Goal: Transaction & Acquisition: Purchase product/service

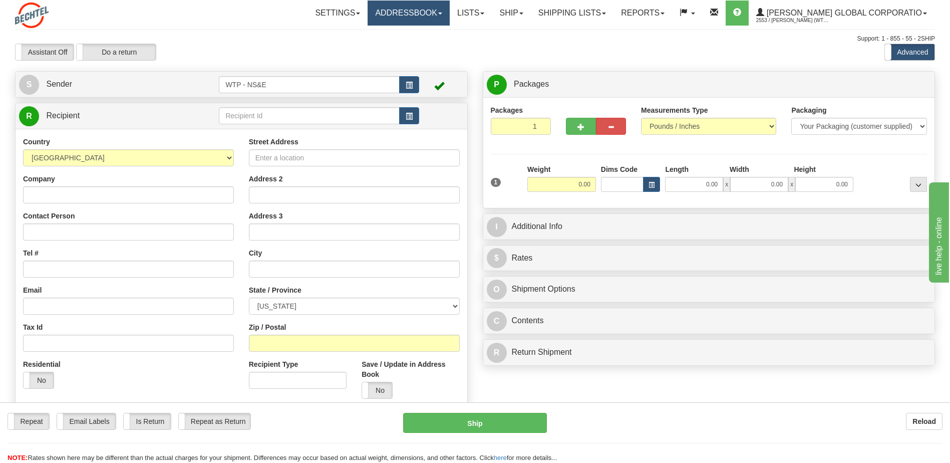
click at [416, 13] on link "Addressbook" at bounding box center [408, 13] width 82 height 25
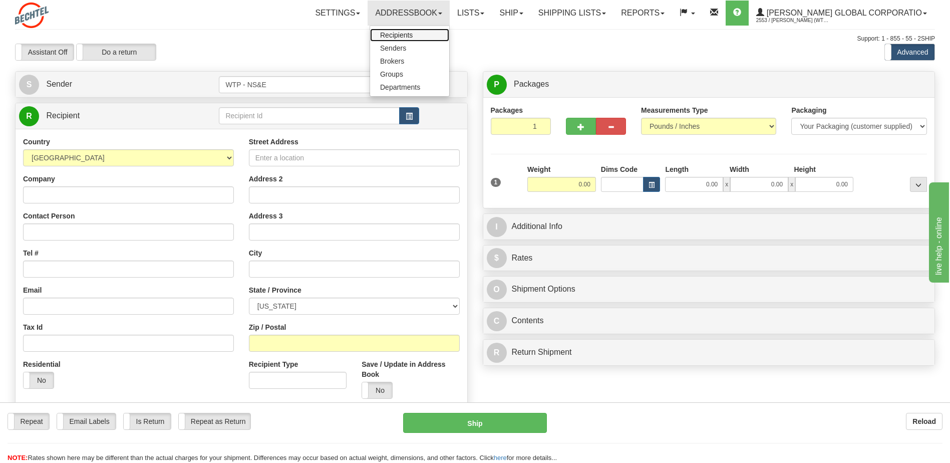
click at [410, 32] on span "Recipients" at bounding box center [396, 35] width 33 height 8
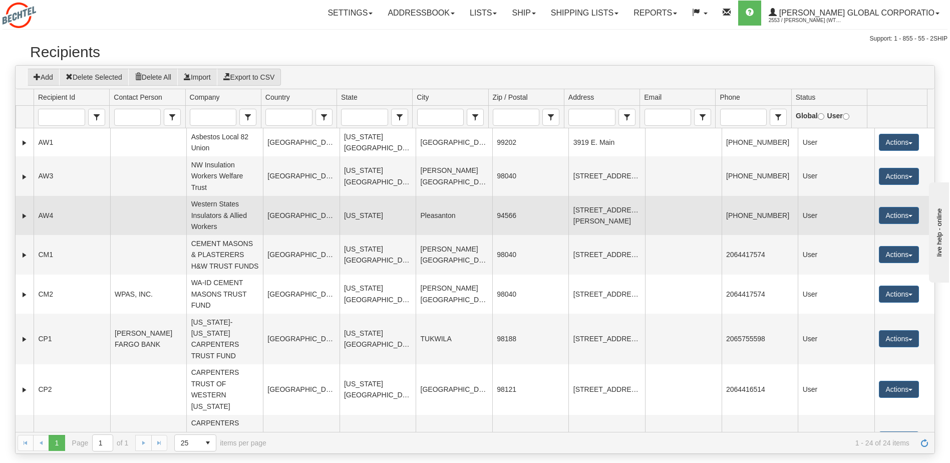
click at [83, 214] on td "AW4" at bounding box center [72, 215] width 77 height 39
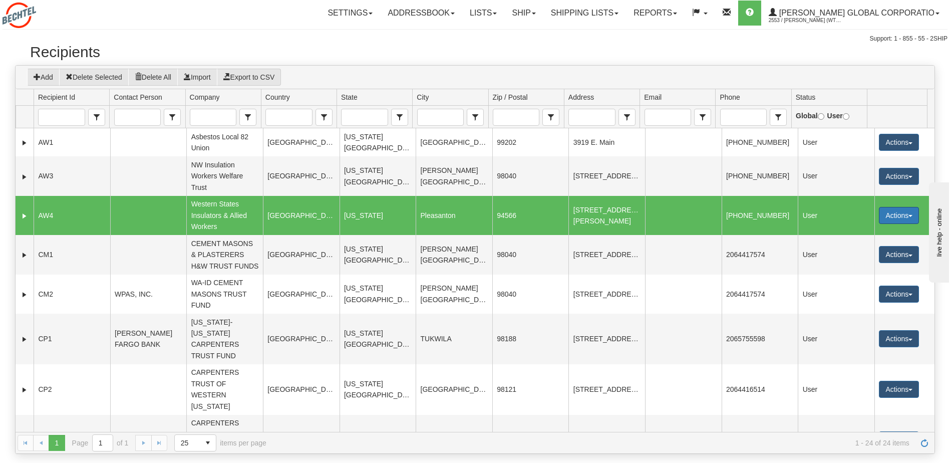
click at [879, 216] on button "Actions" at bounding box center [899, 215] width 40 height 17
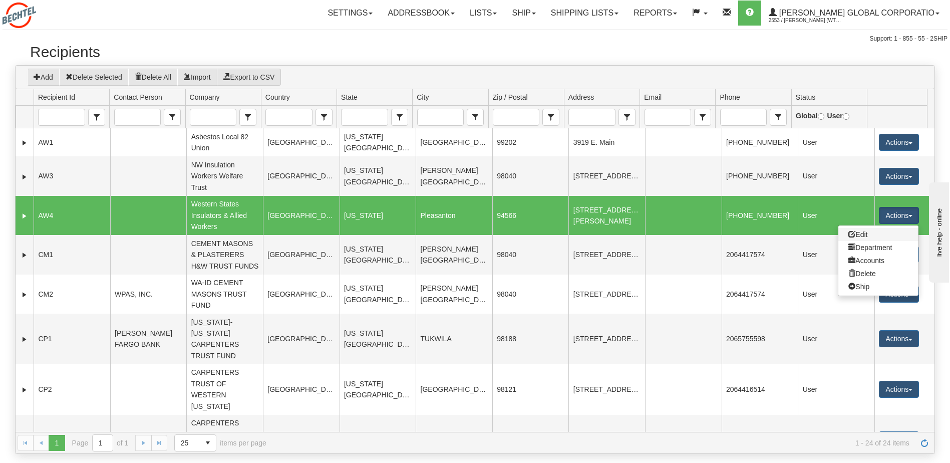
click at [860, 231] on link "Edit" at bounding box center [878, 234] width 80 height 13
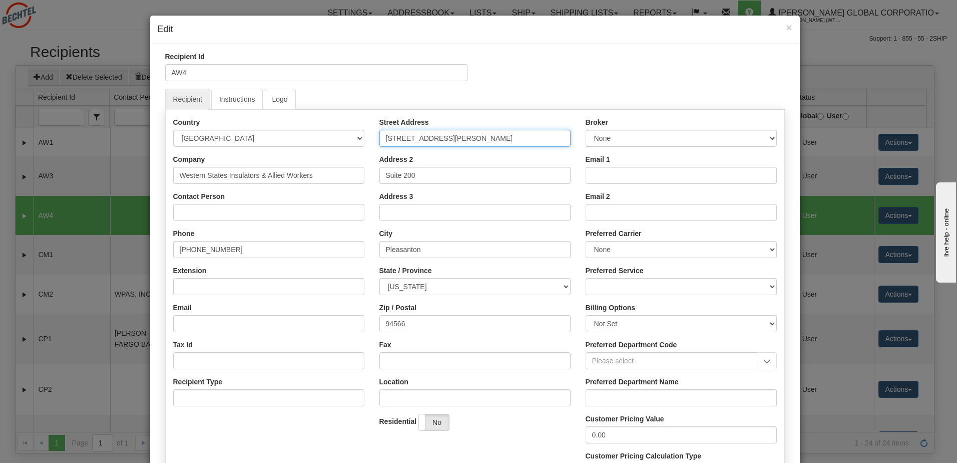
drag, startPoint x: 466, startPoint y: 138, endPoint x: 355, endPoint y: 143, distance: 110.8
click at [355, 143] on div "Country AFGHANISTAN ALAND ISLANDS ALBANIA ALGERIA AMERICAN SAMOA ANDORRA ANGOLA…" at bounding box center [475, 302] width 619 height 370
type input "[STREET_ADDRESS][PERSON_NAME]"
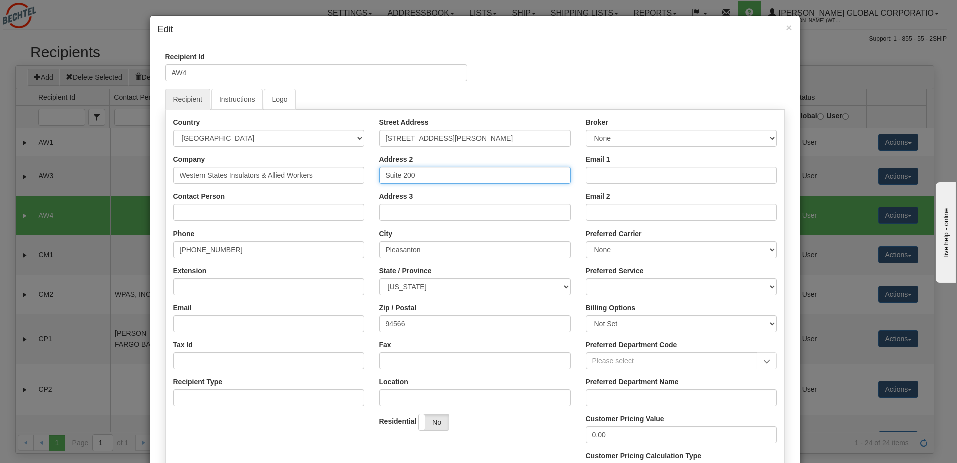
drag, startPoint x: 440, startPoint y: 174, endPoint x: 314, endPoint y: 179, distance: 125.2
click at [312, 179] on div "Country AFGHANISTAN ALAND ISLANDS ALBANIA ALGERIA AMERICAN SAMOA ANDORRA ANGOLA…" at bounding box center [475, 302] width 619 height 370
type input "Lockbox Services 3759"
click at [439, 249] on input "Pleasanton" at bounding box center [474, 249] width 191 height 17
drag, startPoint x: 439, startPoint y: 249, endPoint x: 279, endPoint y: 264, distance: 160.9
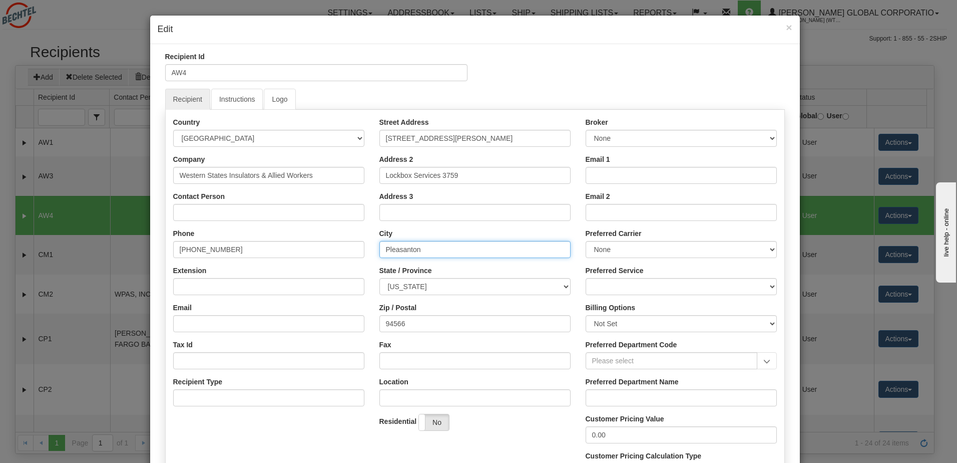
click at [279, 264] on div "Country AFGHANISTAN ALAND ISLANDS ALBANIA ALGERIA AMERICAN SAMOA ANDORRA ANGOLA…" at bounding box center [475, 302] width 619 height 370
type input "Livermore"
click at [333, 324] on div "Country AFGHANISTAN ALAND ISLANDS ALBANIA ALGERIA AMERICAN SAMOA ANDORRA ANGOLA…" at bounding box center [475, 302] width 619 height 370
type input "94551"
click at [472, 305] on div "Zip / Postal 94551" at bounding box center [474, 317] width 191 height 30
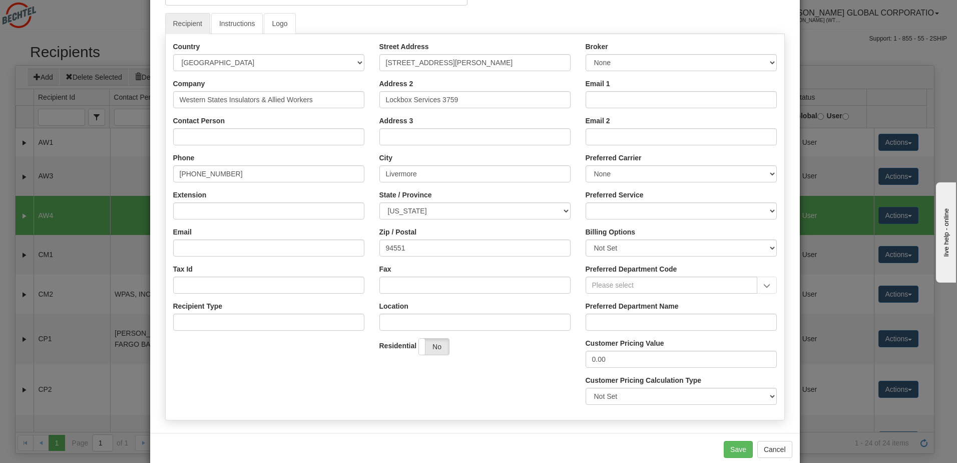
scroll to position [94, 0]
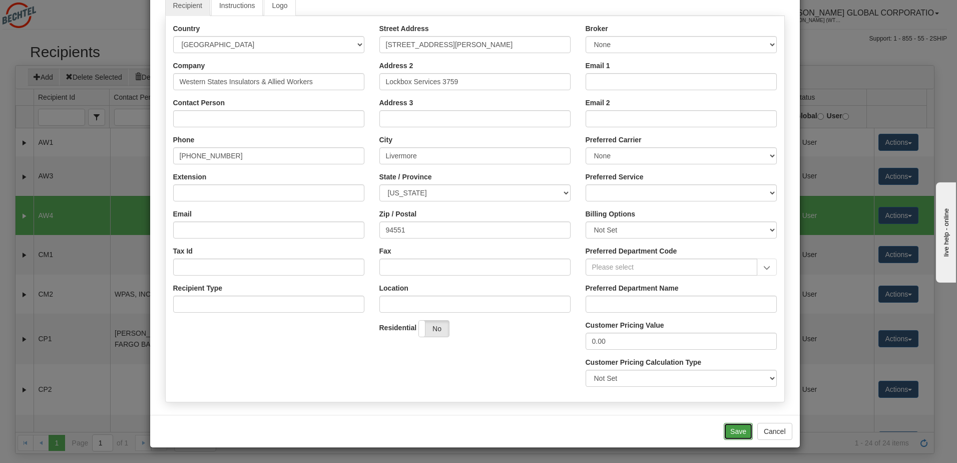
click at [731, 432] on button "Save" at bounding box center [738, 431] width 29 height 17
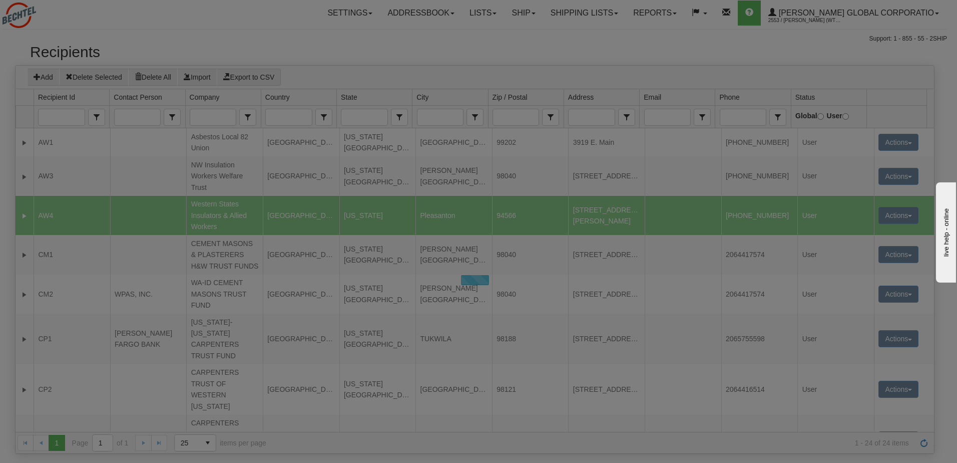
scroll to position [0, 0]
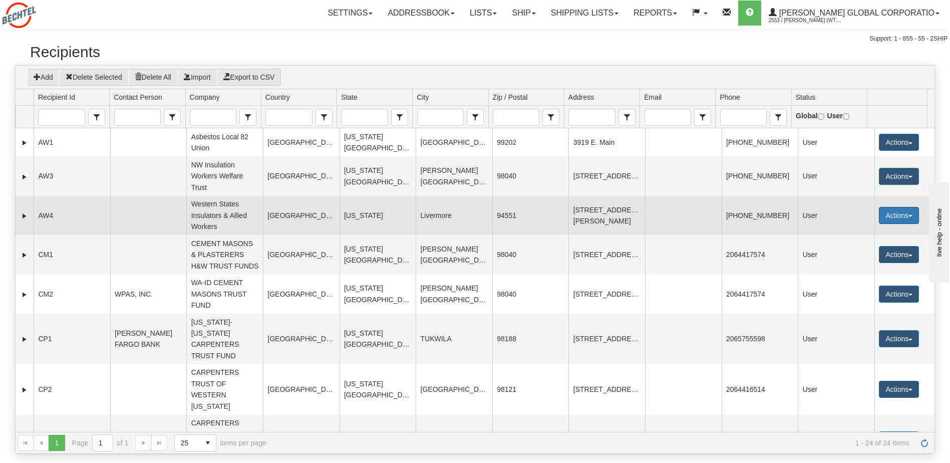
click at [896, 216] on button "Actions" at bounding box center [899, 215] width 40 height 17
click at [857, 233] on link "Edit" at bounding box center [878, 234] width 80 height 13
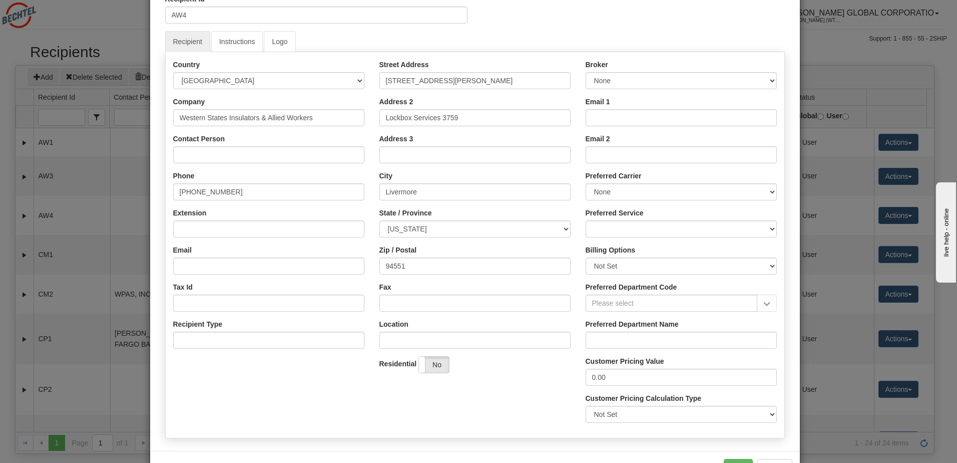
scroll to position [94, 0]
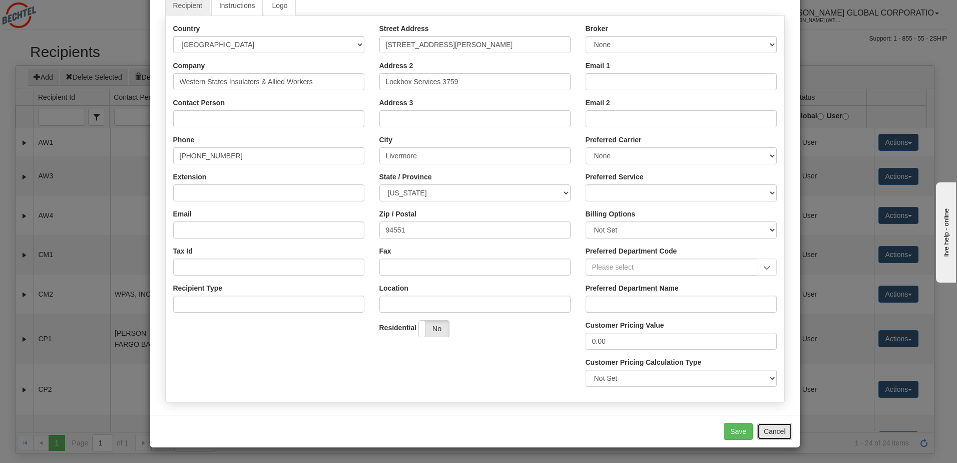
click at [772, 433] on button "Cancel" at bounding box center [774, 431] width 35 height 17
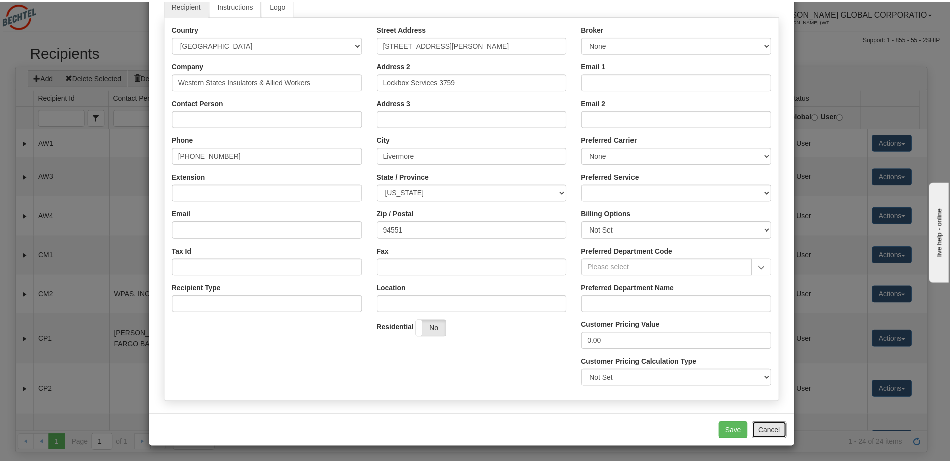
scroll to position [0, 0]
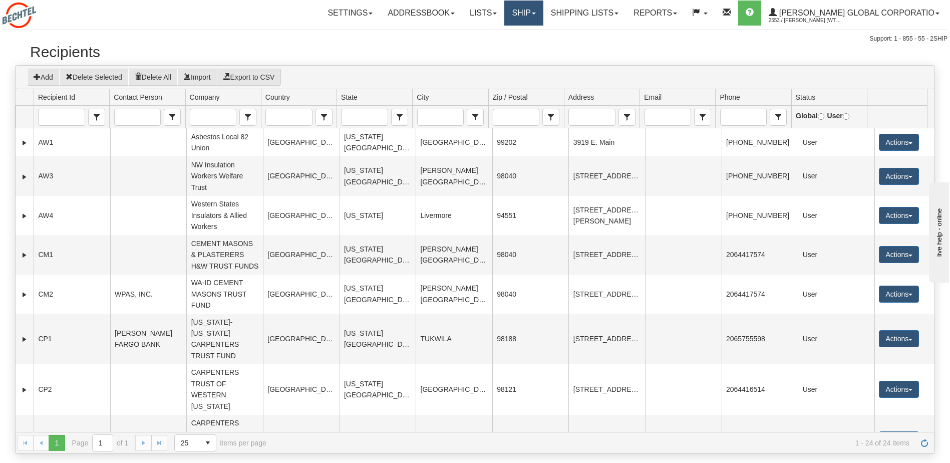
click at [542, 12] on link "Ship" at bounding box center [523, 13] width 39 height 25
click at [512, 32] on span "Ship Screen" at bounding box center [493, 35] width 38 height 8
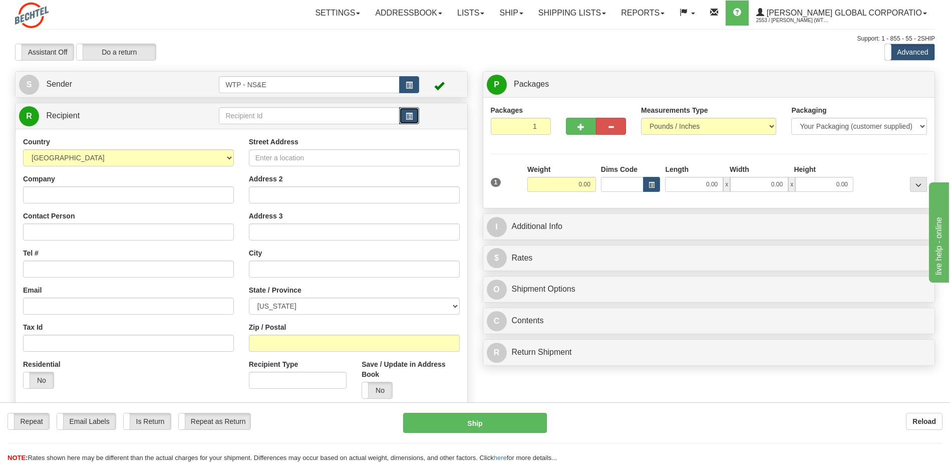
click at [413, 116] on button "button" at bounding box center [409, 115] width 20 height 17
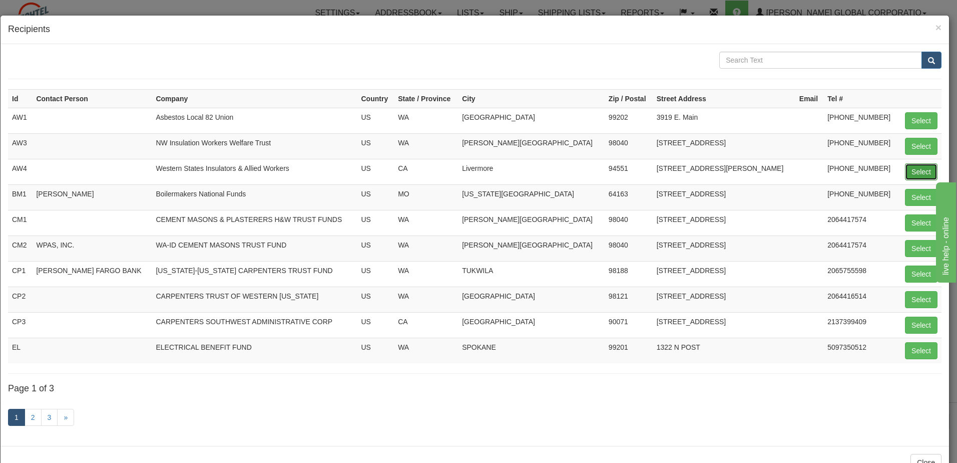
click at [906, 172] on button "Select" at bounding box center [921, 171] width 33 height 17
type input "AW4"
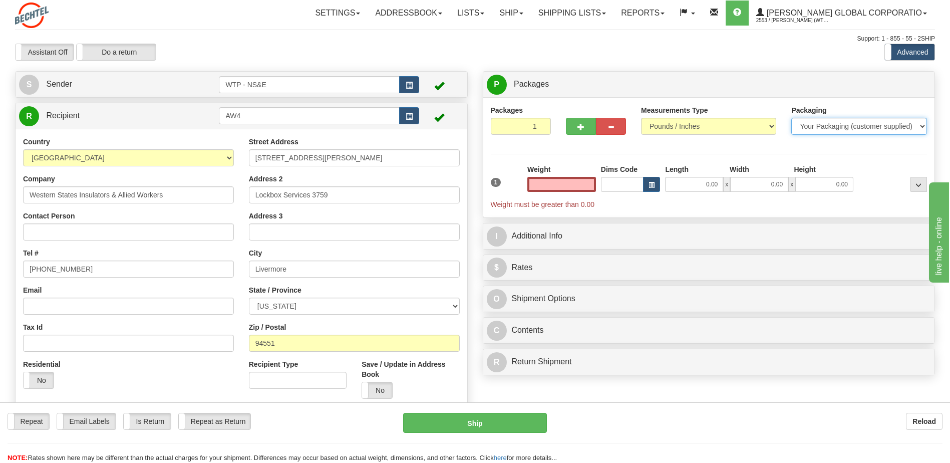
type input "0.00"
click at [839, 126] on select "Your Packaging (customer supplied) Envelope (carrier supplied) Pack (carrier su…" at bounding box center [858, 126] width 135 height 17
select select "2"
click at [791, 118] on select "Your Packaging (customer supplied) Envelope (carrier supplied) Pack (carrier su…" at bounding box center [858, 126] width 135 height 17
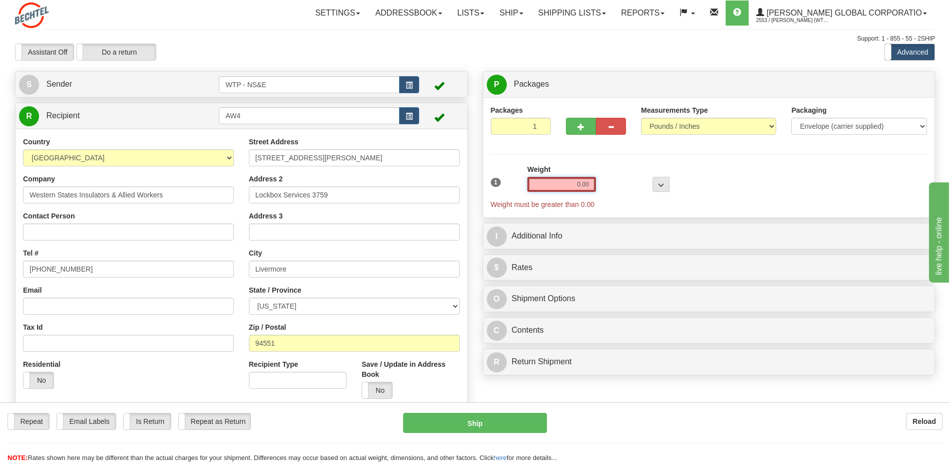
click at [584, 185] on input "0.00" at bounding box center [561, 184] width 69 height 15
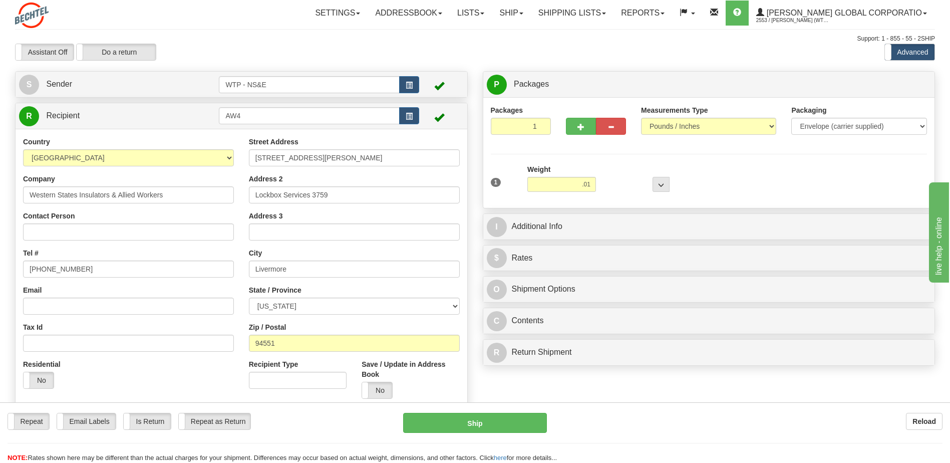
type input "0.01"
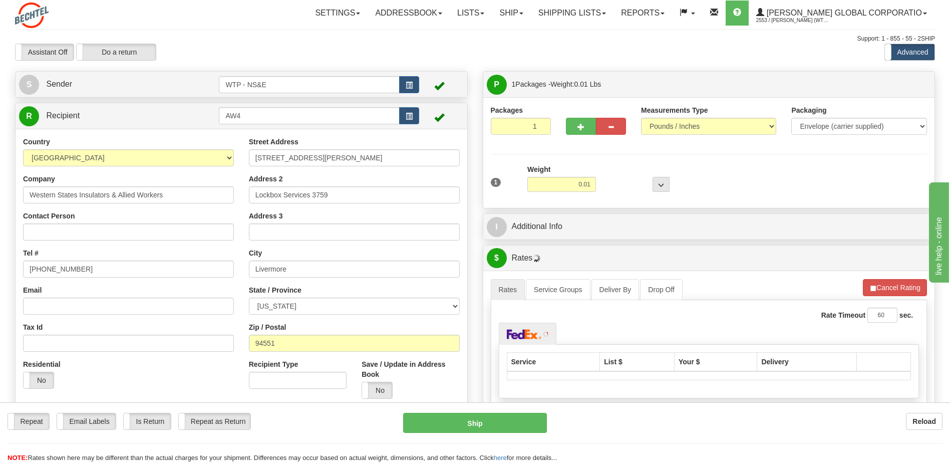
click at [578, 237] on div "I Additional Info" at bounding box center [709, 227] width 452 height 26
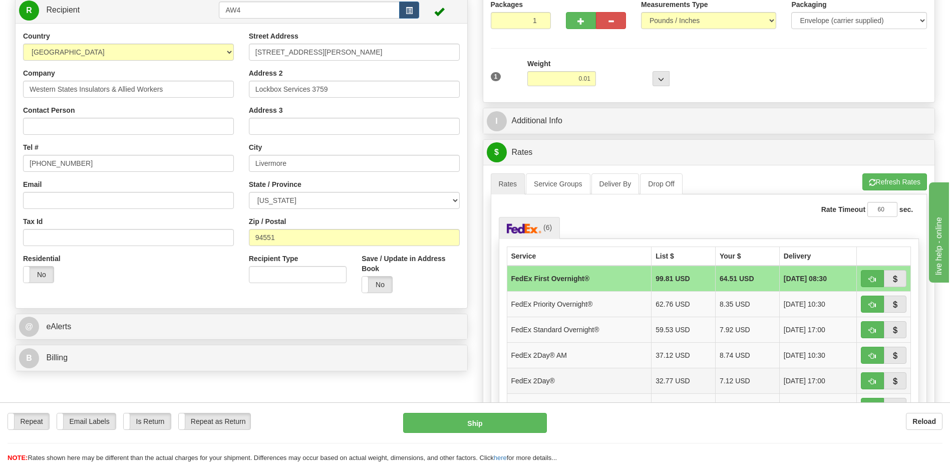
scroll to position [200, 0]
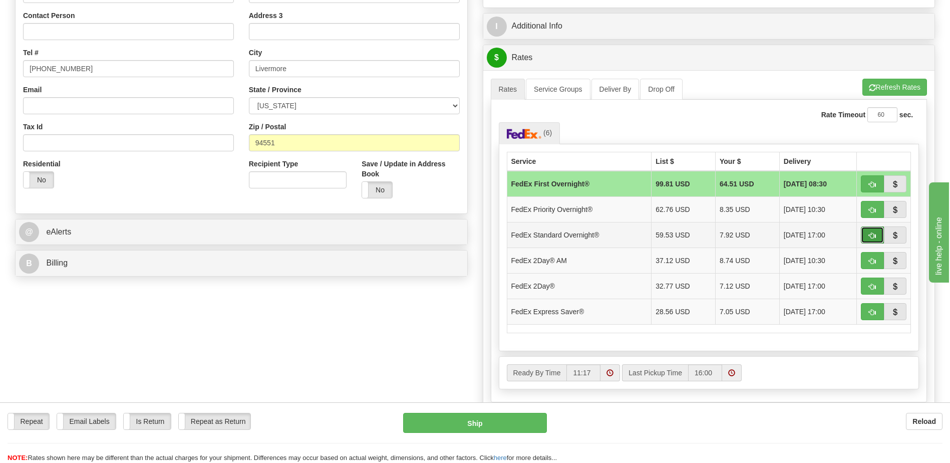
click at [870, 230] on button "button" at bounding box center [872, 234] width 23 height 17
type input "05"
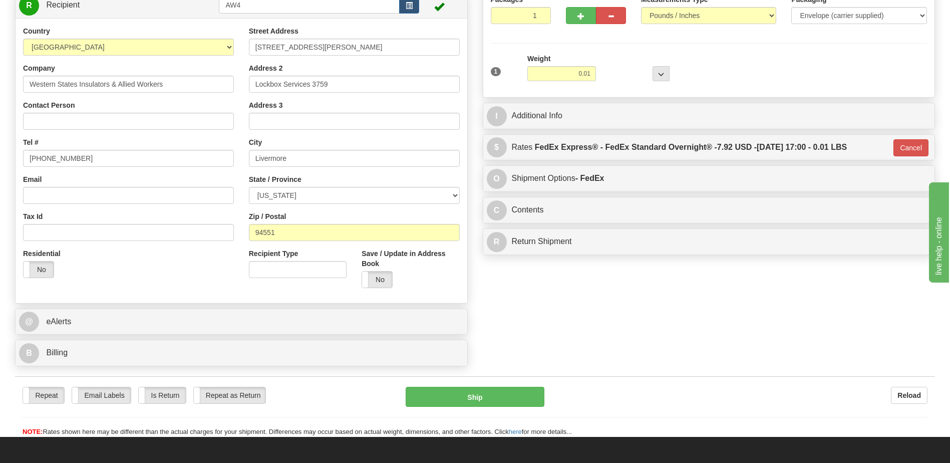
scroll to position [100, 0]
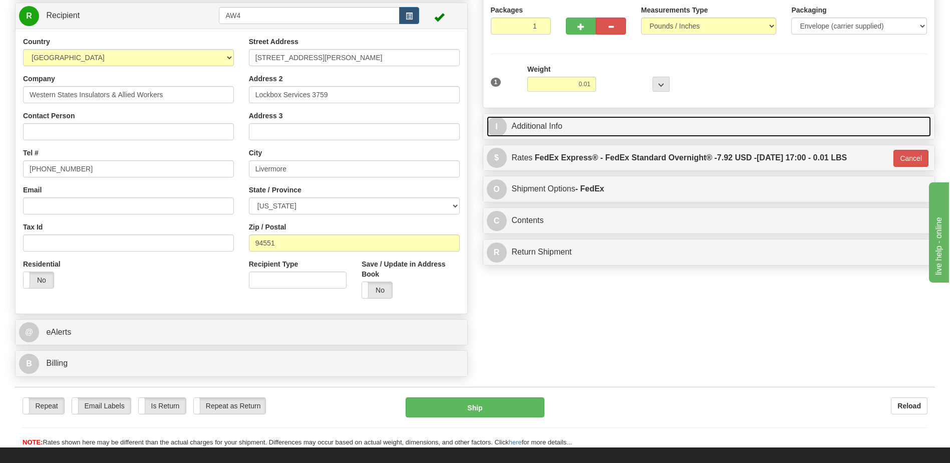
click at [499, 124] on span "I" at bounding box center [497, 127] width 20 height 20
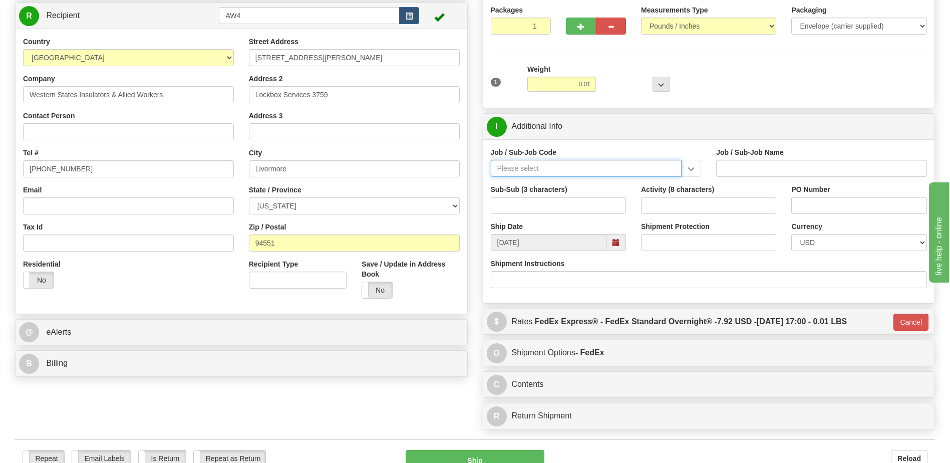
click at [556, 172] on input "Job / Sub-Job Code" at bounding box center [586, 168] width 191 height 17
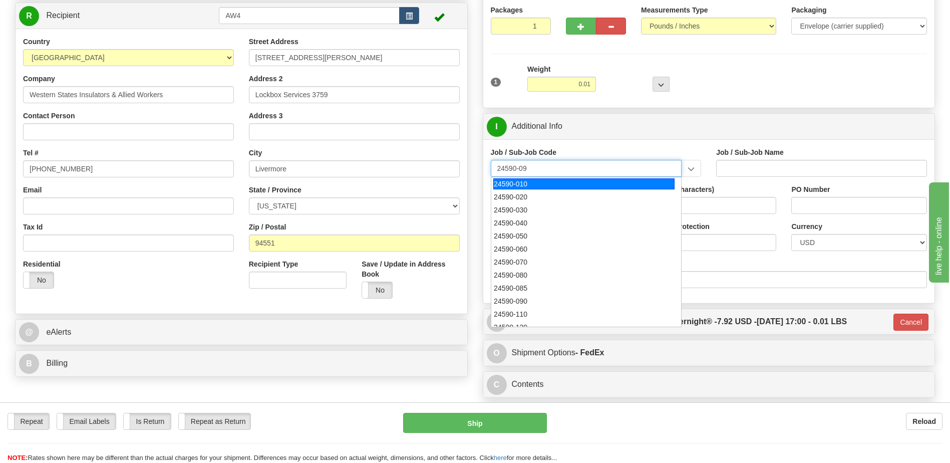
type input "24590-090"
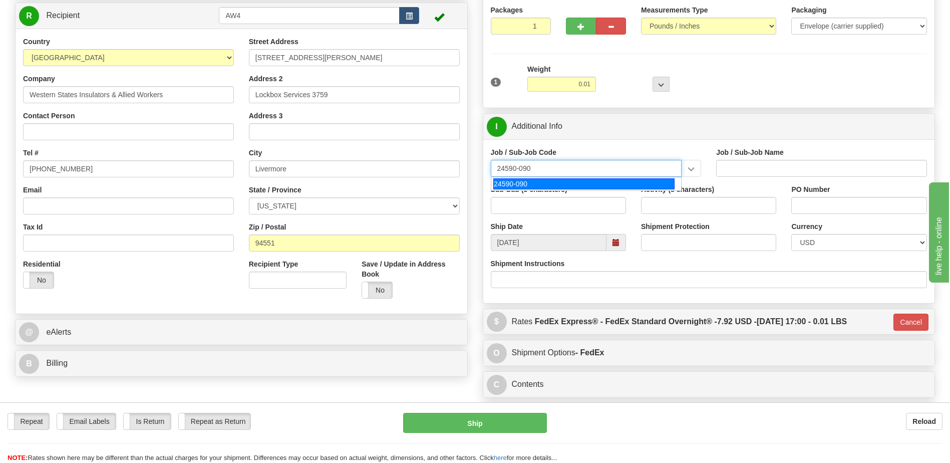
click at [549, 182] on div "24590-090" at bounding box center [583, 183] width 181 height 11
type input "WTP - ALLOCATED COST-SHARED SERVICES"
type input "24590-090"
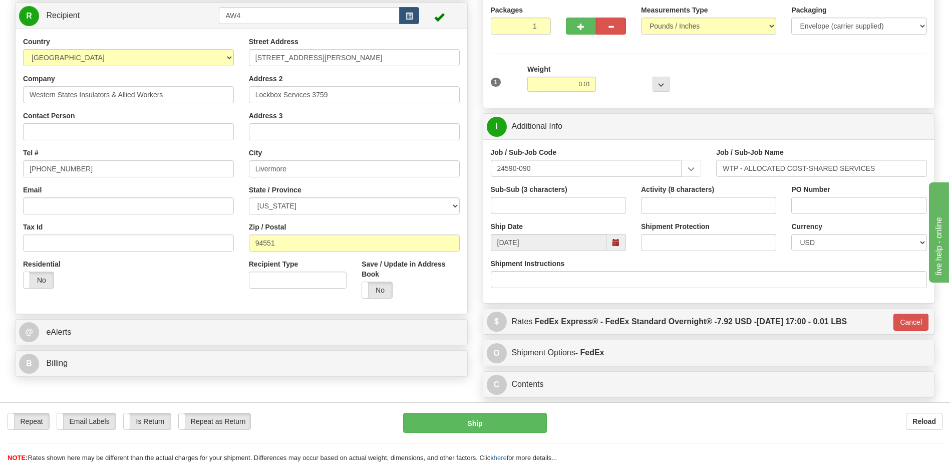
click at [607, 146] on div "Job / Sub-Job Code 24590-090 24590-090 Job / Sub-Job Name WTP - ALLOCATED COST-…" at bounding box center [709, 221] width 452 height 164
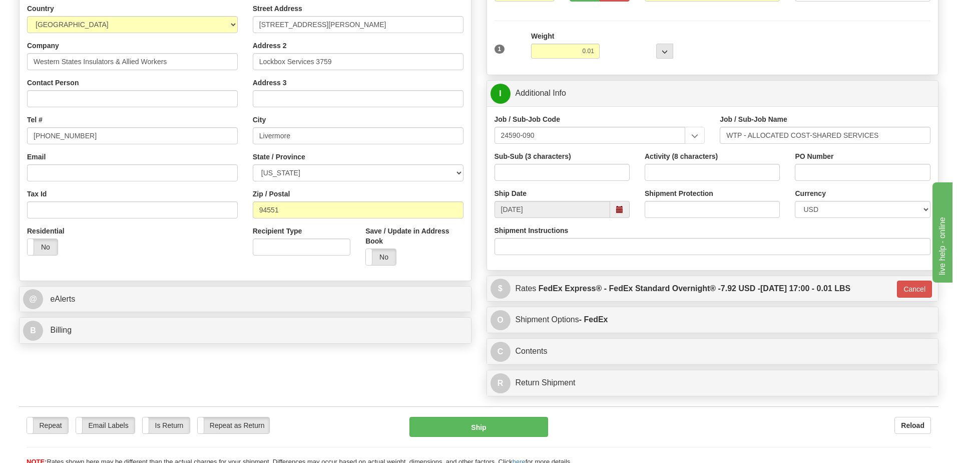
scroll to position [200, 0]
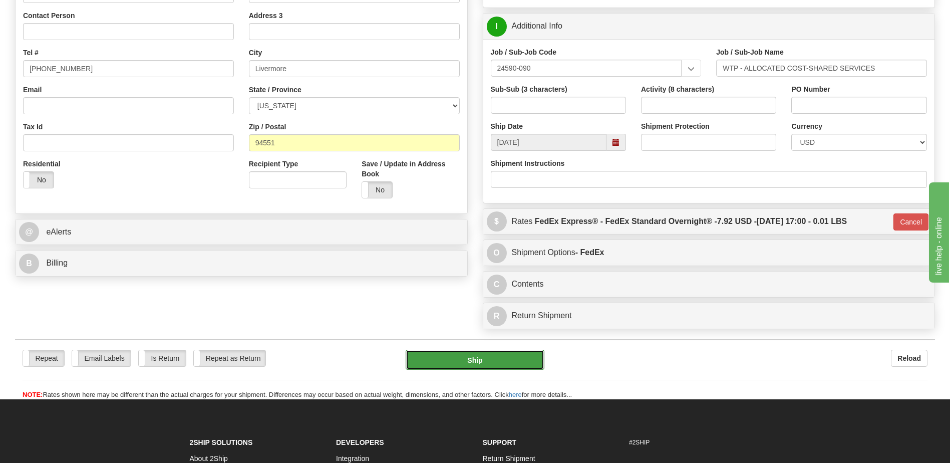
click at [467, 361] on button "Ship" at bounding box center [475, 359] width 138 height 20
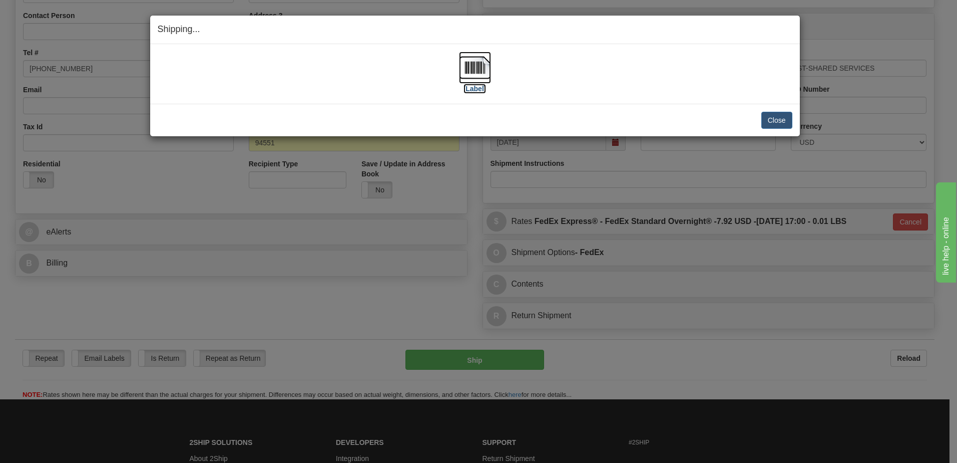
click at [483, 86] on label "[Label]" at bounding box center [475, 89] width 23 height 10
click at [591, 72] on div "[Label]" at bounding box center [475, 74] width 635 height 45
